Goal: Information Seeking & Learning: Learn about a topic

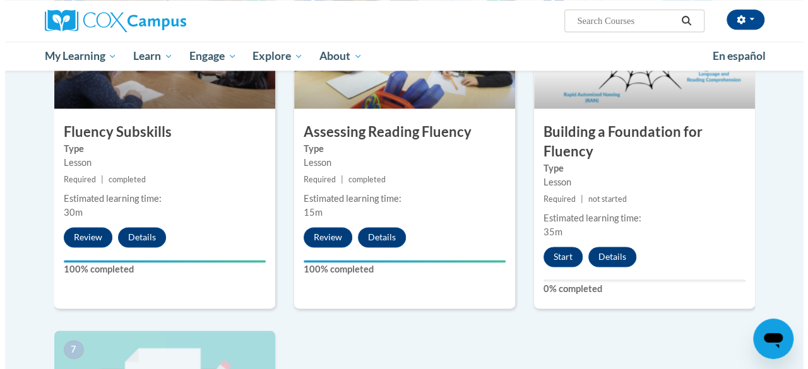
scroll to position [715, 0]
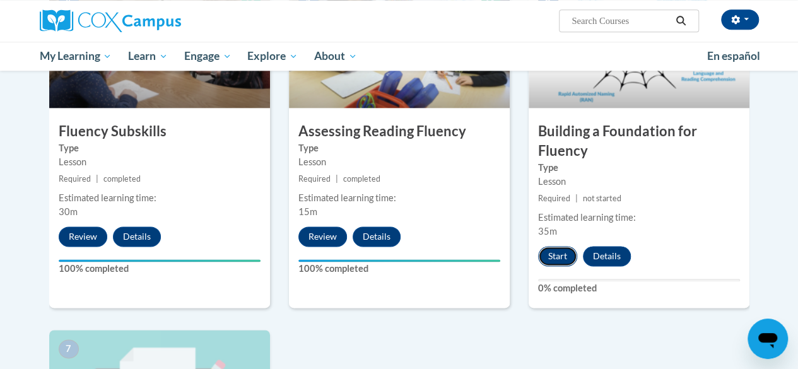
click at [561, 259] on button "Start" at bounding box center [557, 256] width 39 height 20
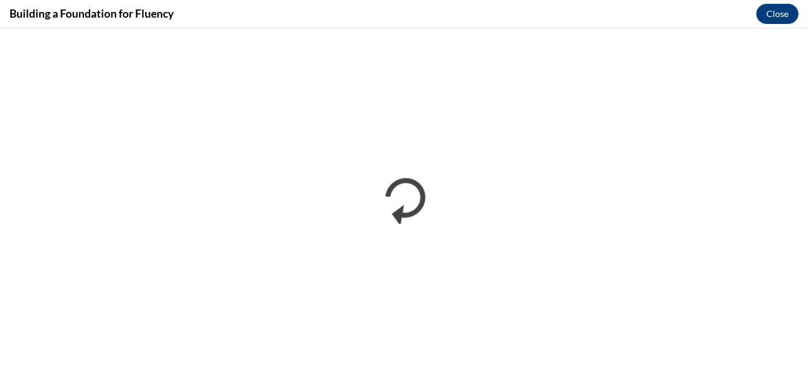
scroll to position [0, 0]
